Goal: Navigation & Orientation: Find specific page/section

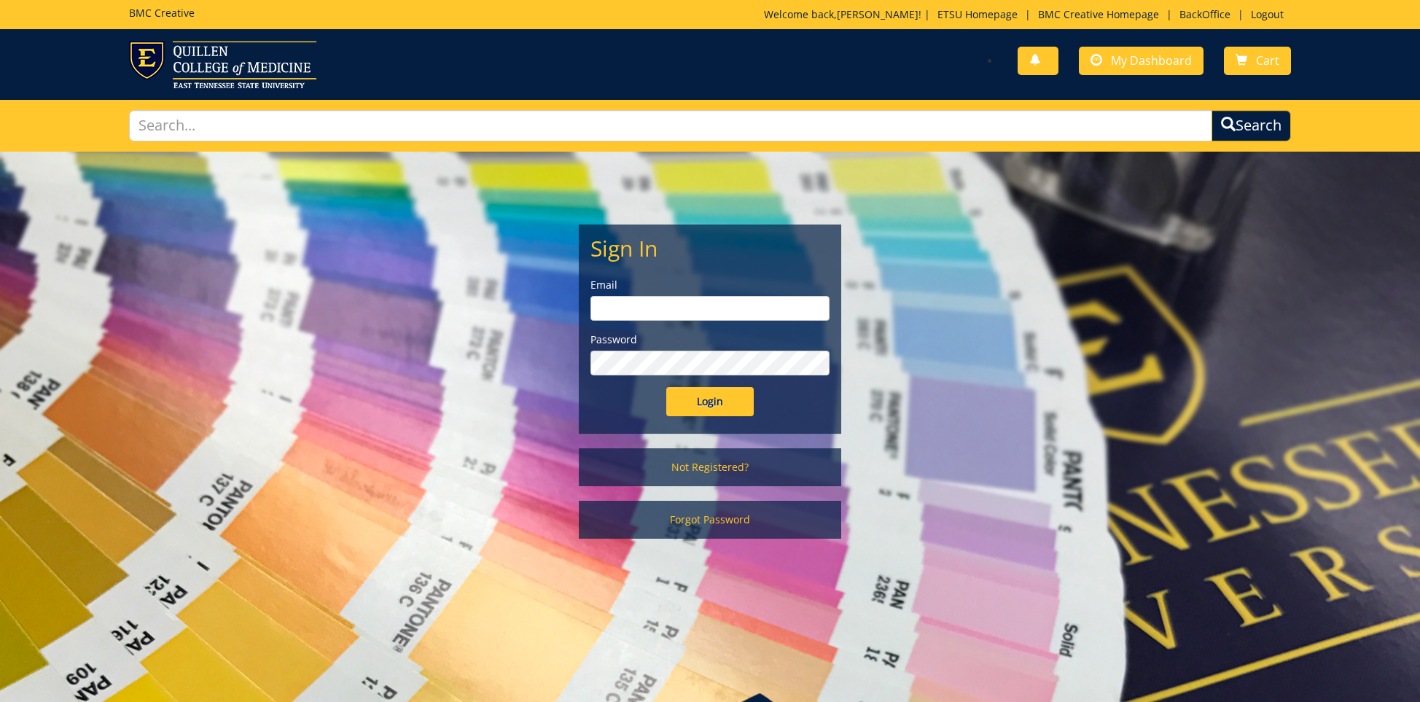
type input "[EMAIL_ADDRESS][DOMAIN_NAME]"
click at [692, 401] on input "Login" at bounding box center [709, 401] width 87 height 29
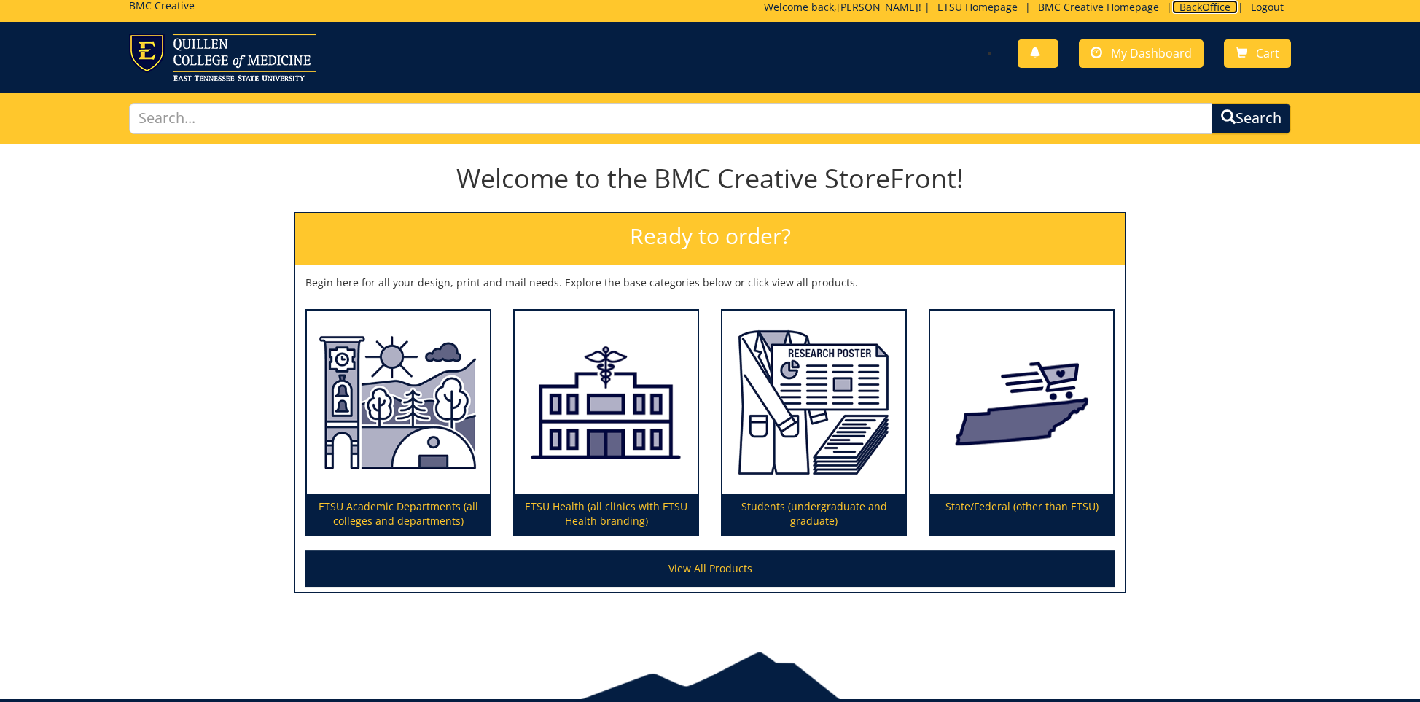
click at [1180, 12] on link "BackOffice" at bounding box center [1205, 7] width 66 height 14
